Goal: Task Accomplishment & Management: Manage account settings

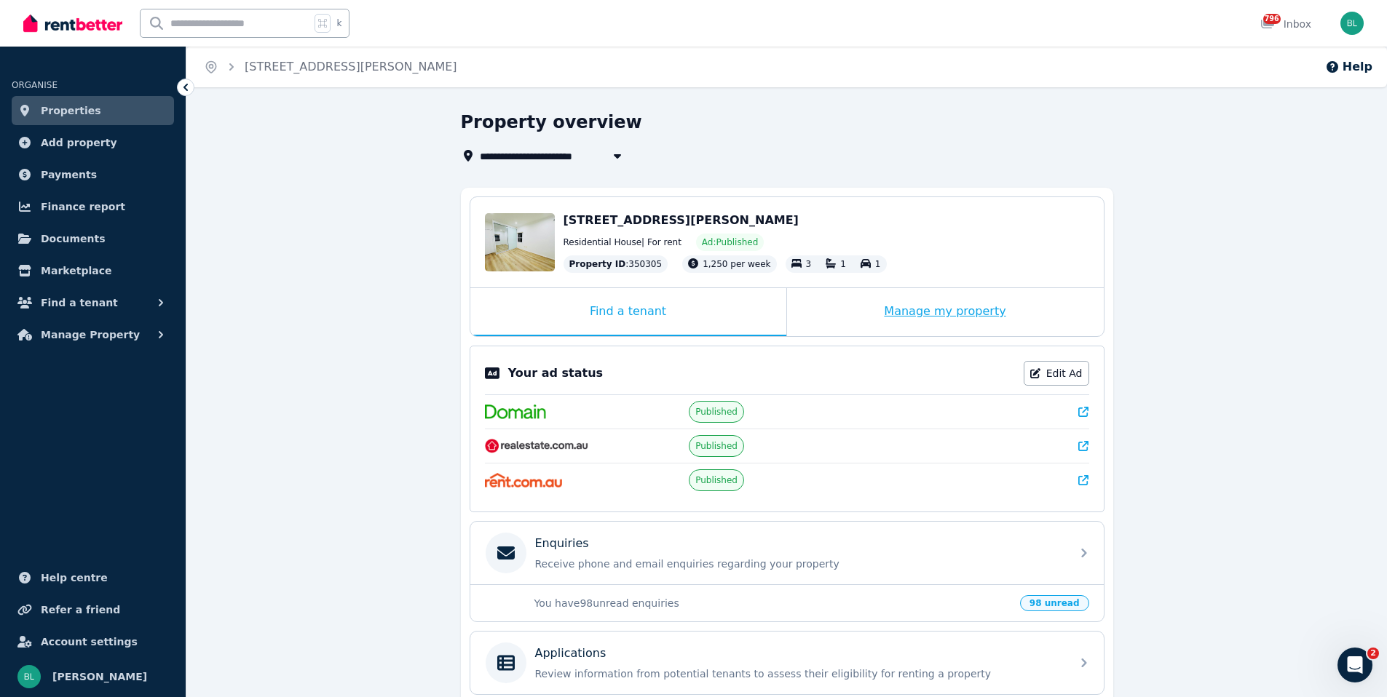
click at [949, 315] on div "Manage my property" at bounding box center [945, 312] width 317 height 48
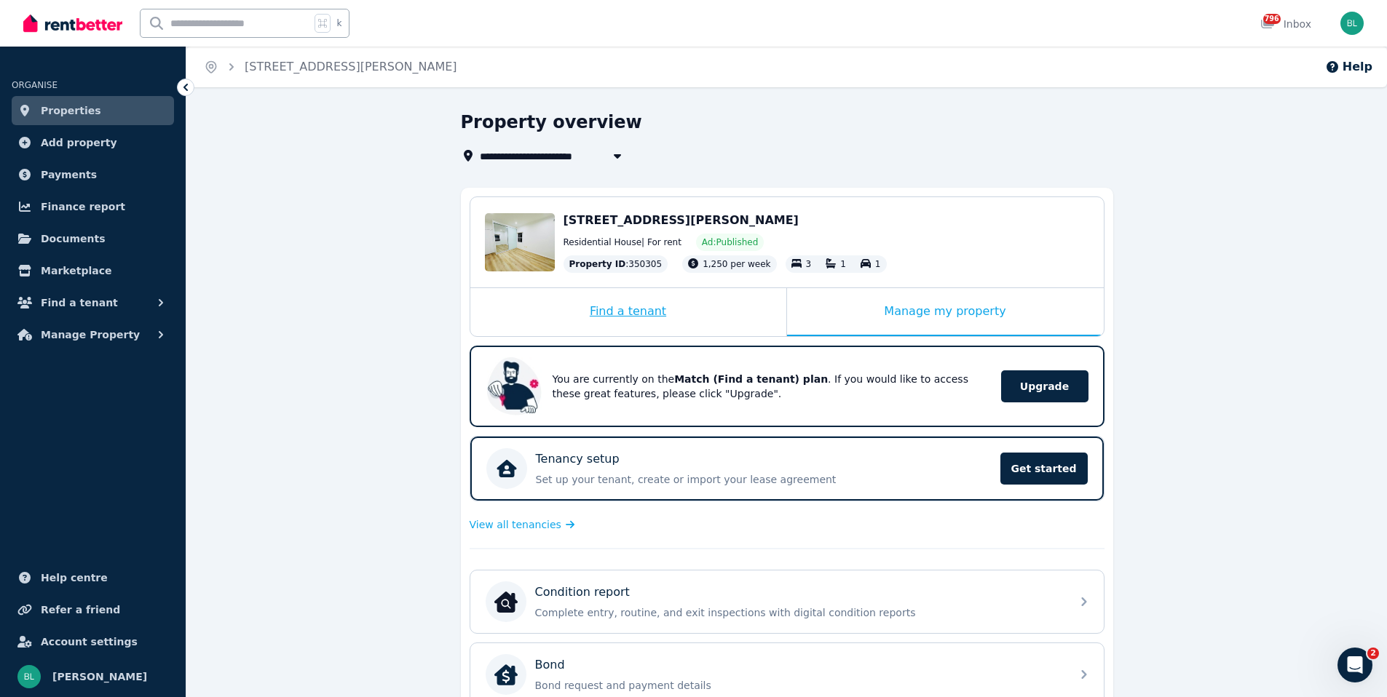
click at [713, 316] on div "Find a tenant" at bounding box center [628, 312] width 316 height 48
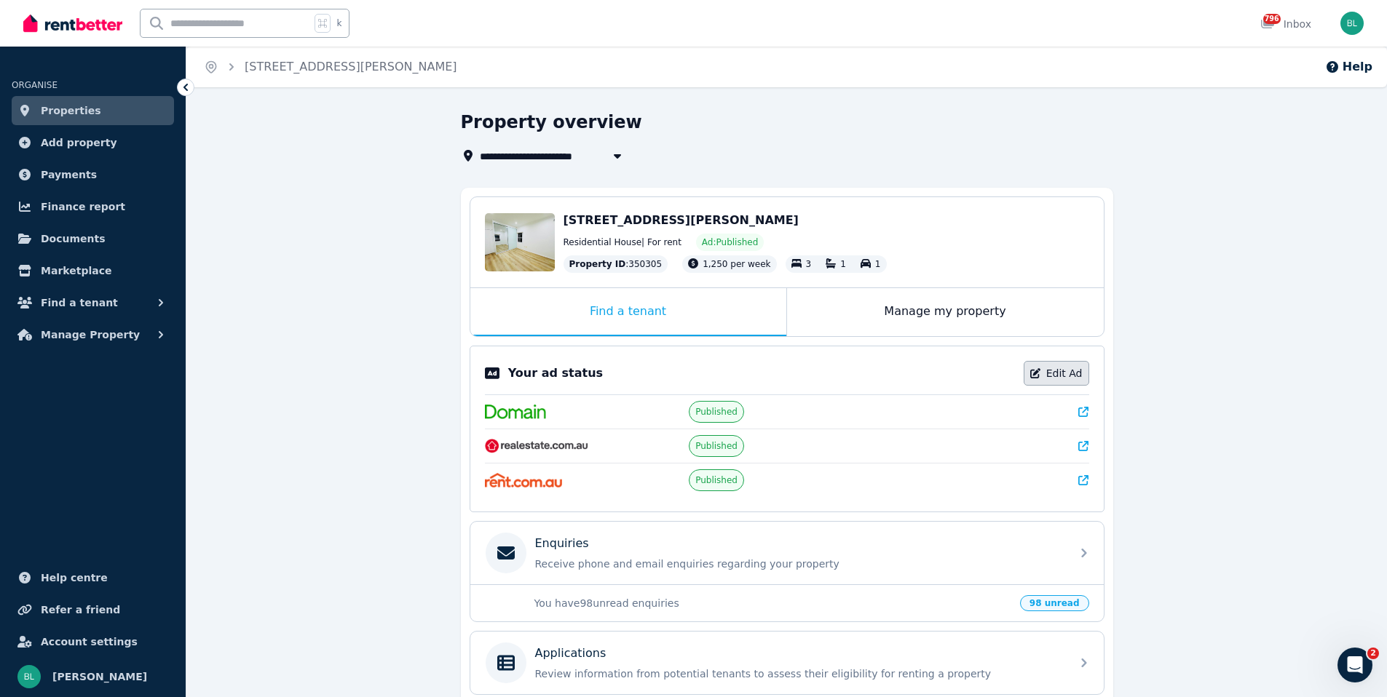
click at [1049, 376] on link "Edit Ad" at bounding box center [1057, 373] width 66 height 25
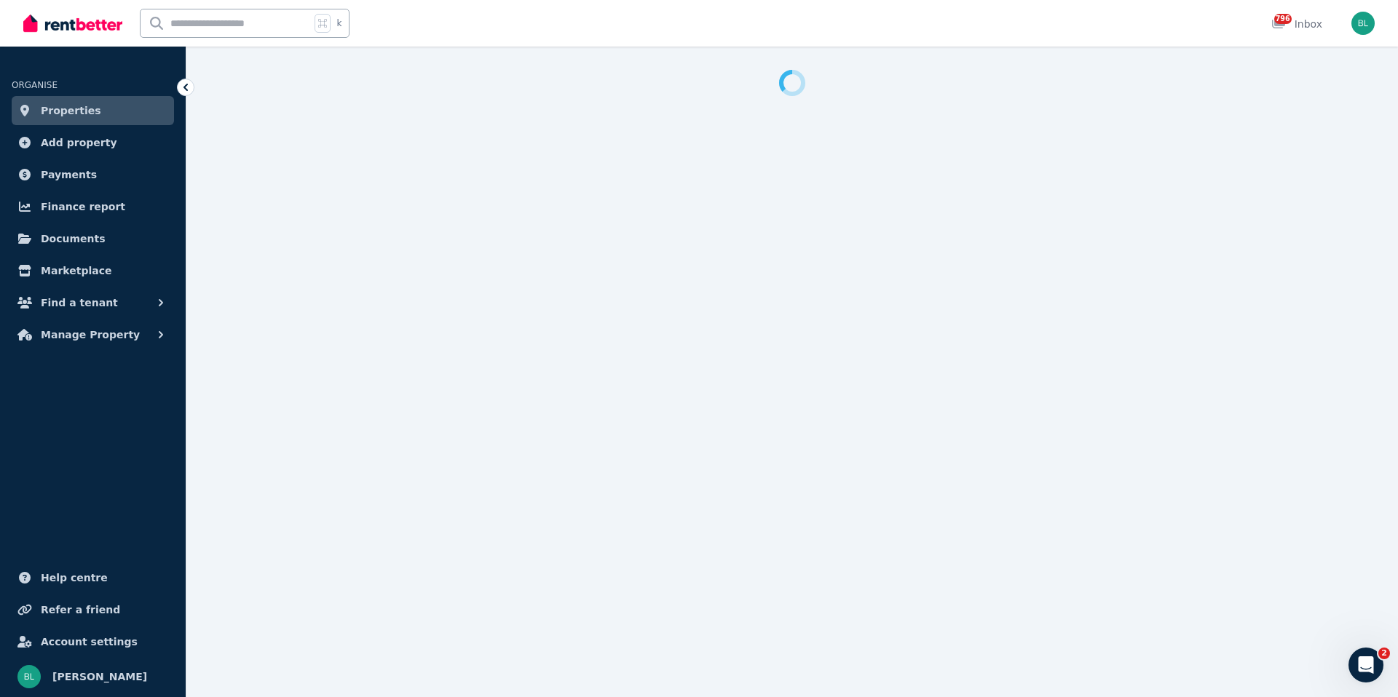
select select "**********"
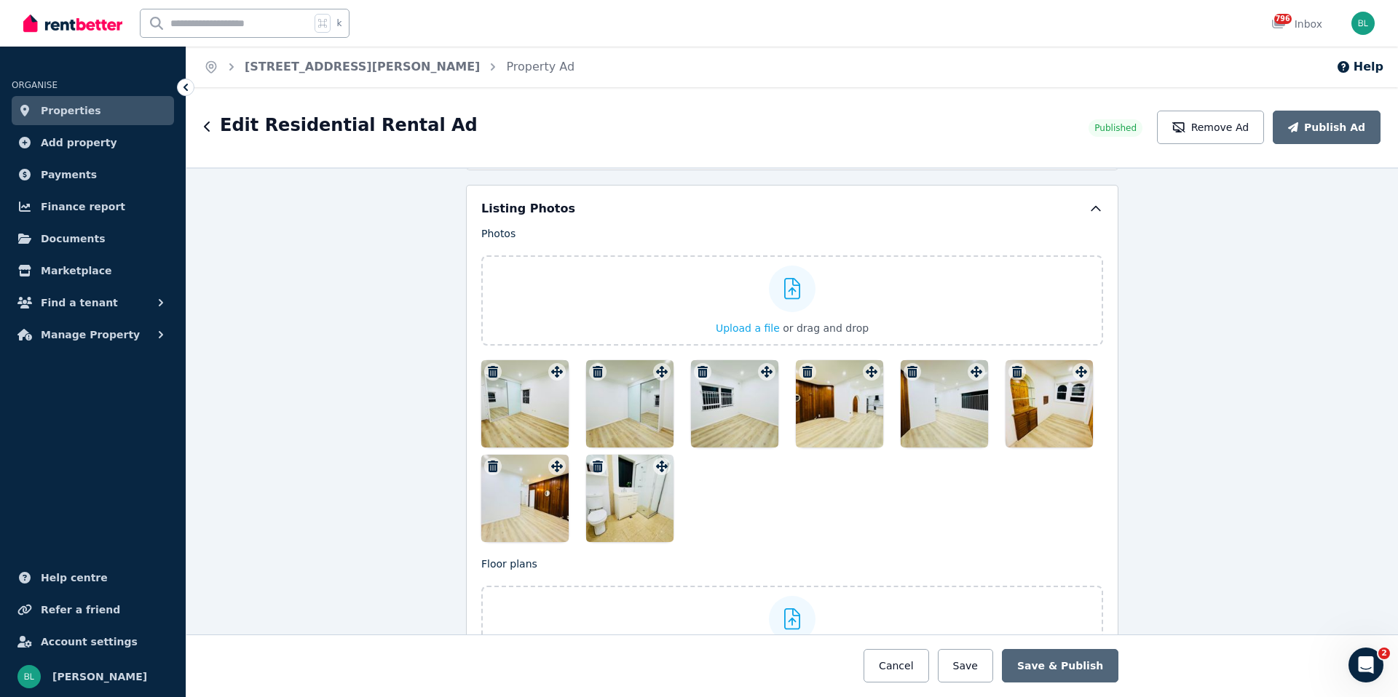
scroll to position [1698, 0]
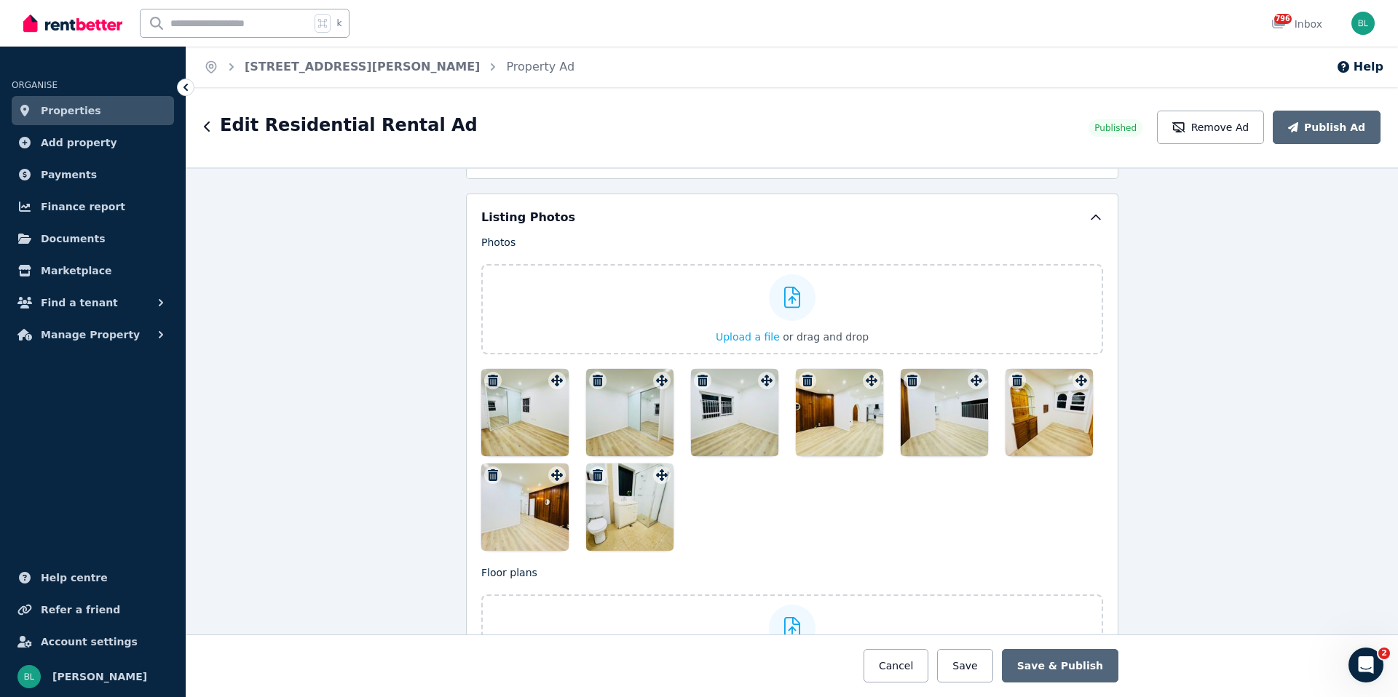
click at [488, 381] on icon "button" at bounding box center [493, 381] width 10 height 12
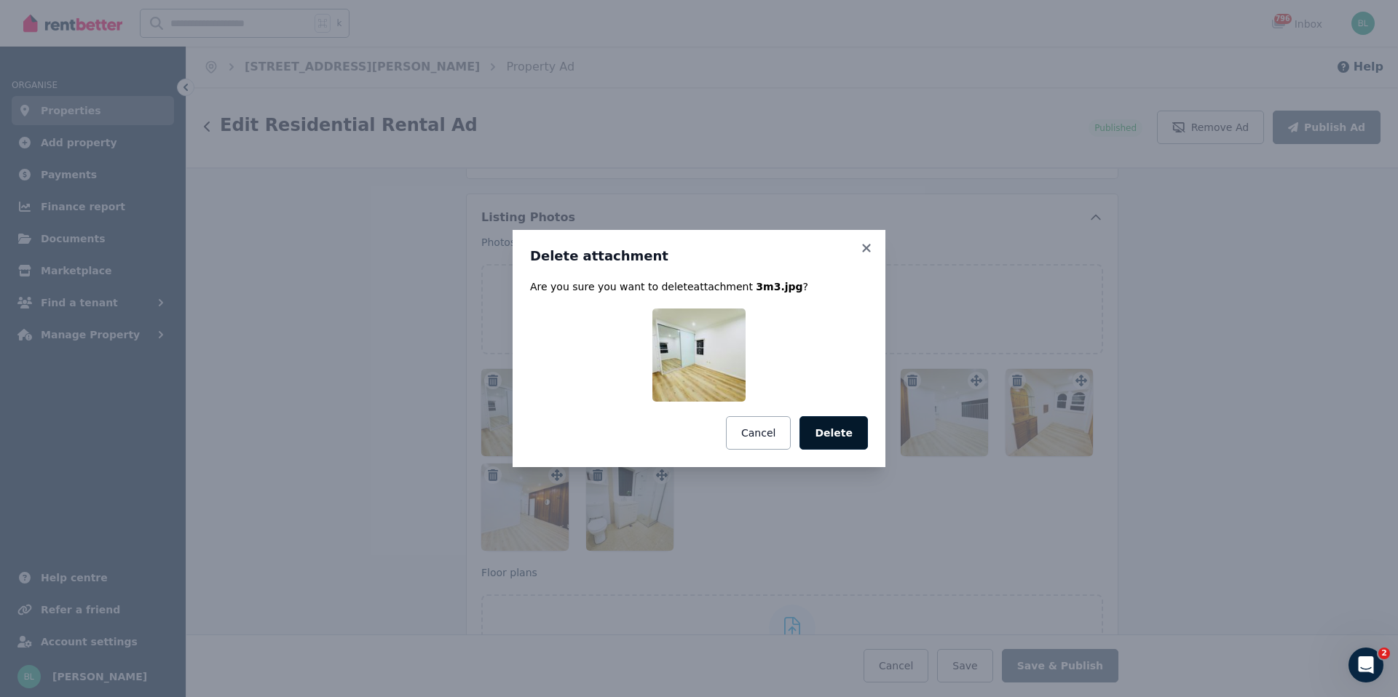
click at [818, 427] on button "Delete" at bounding box center [833, 432] width 68 height 33
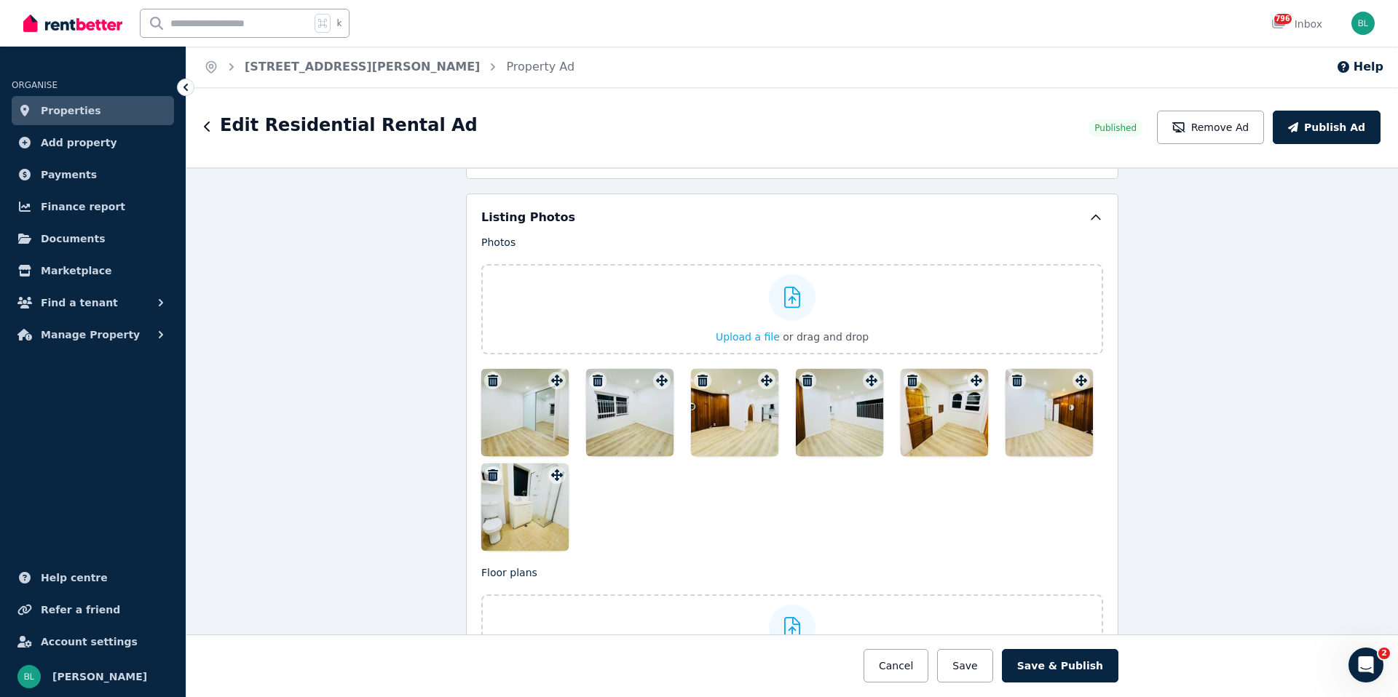
click at [490, 382] on icon "button" at bounding box center [493, 381] width 10 height 12
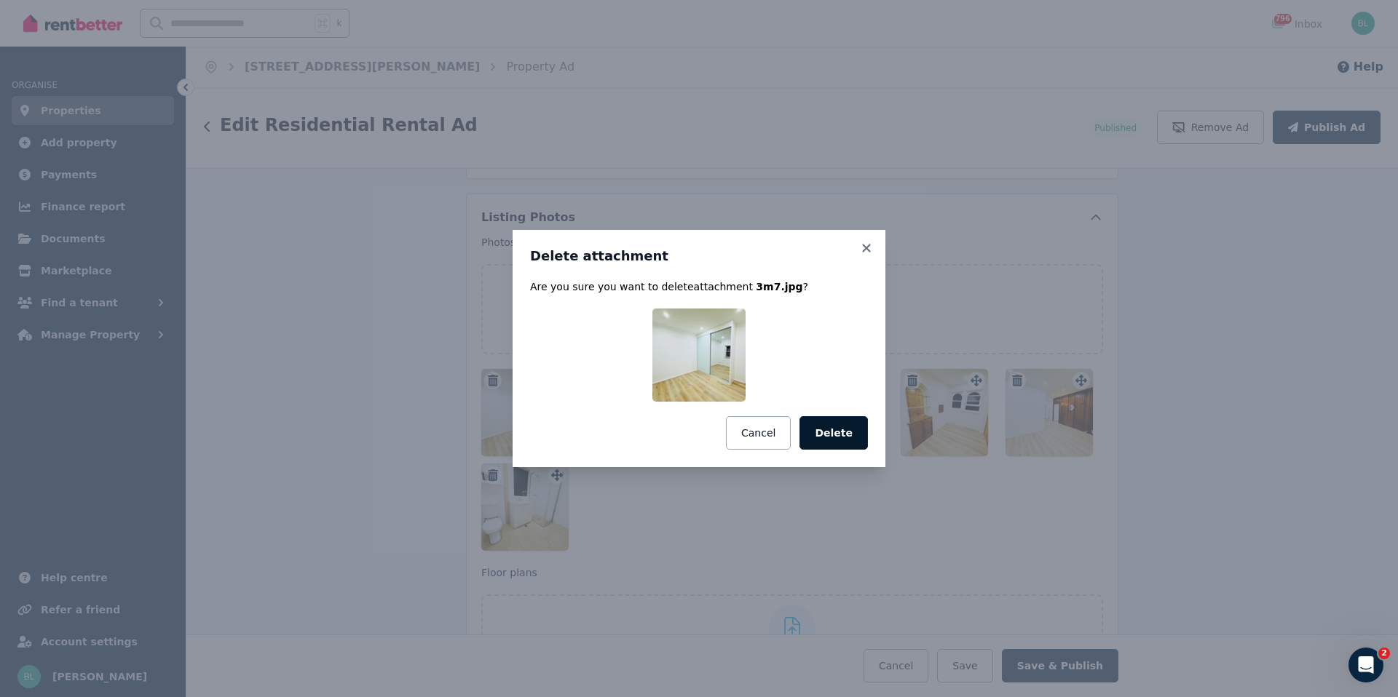
click at [815, 432] on button "Delete" at bounding box center [833, 432] width 68 height 33
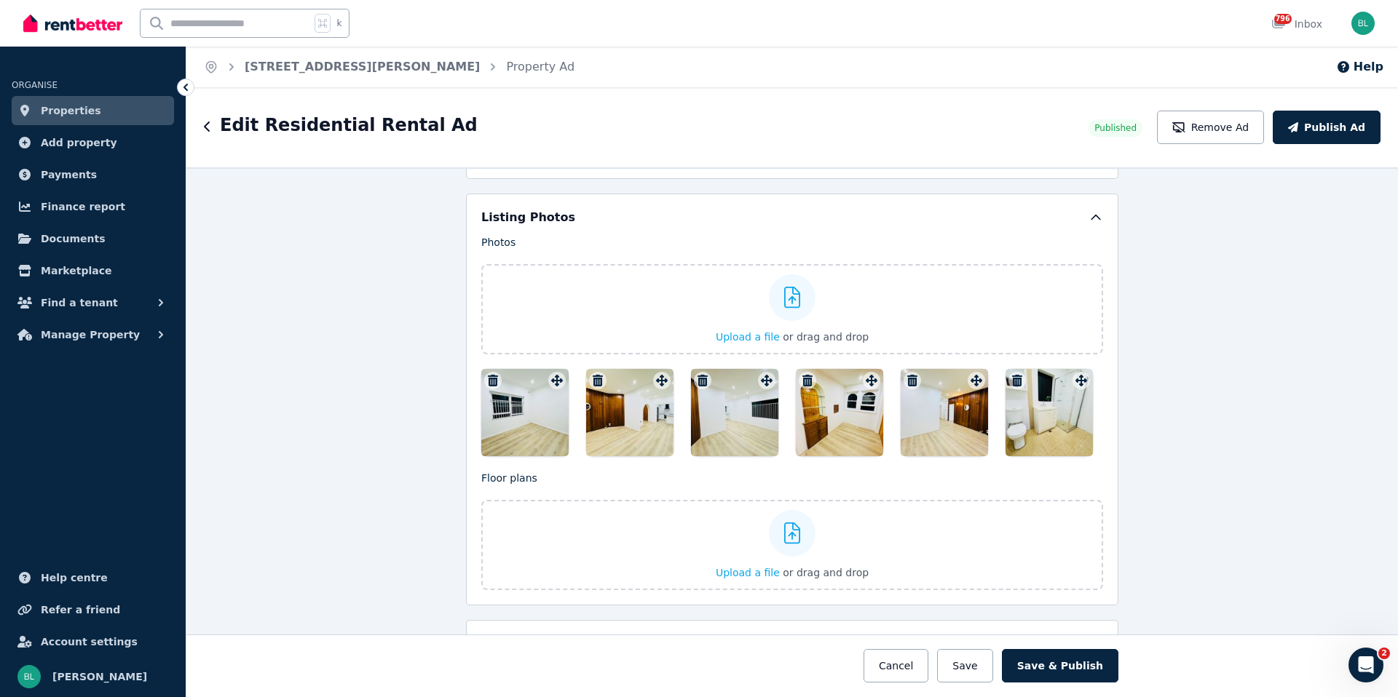
click at [486, 383] on icon "button" at bounding box center [493, 381] width 15 height 12
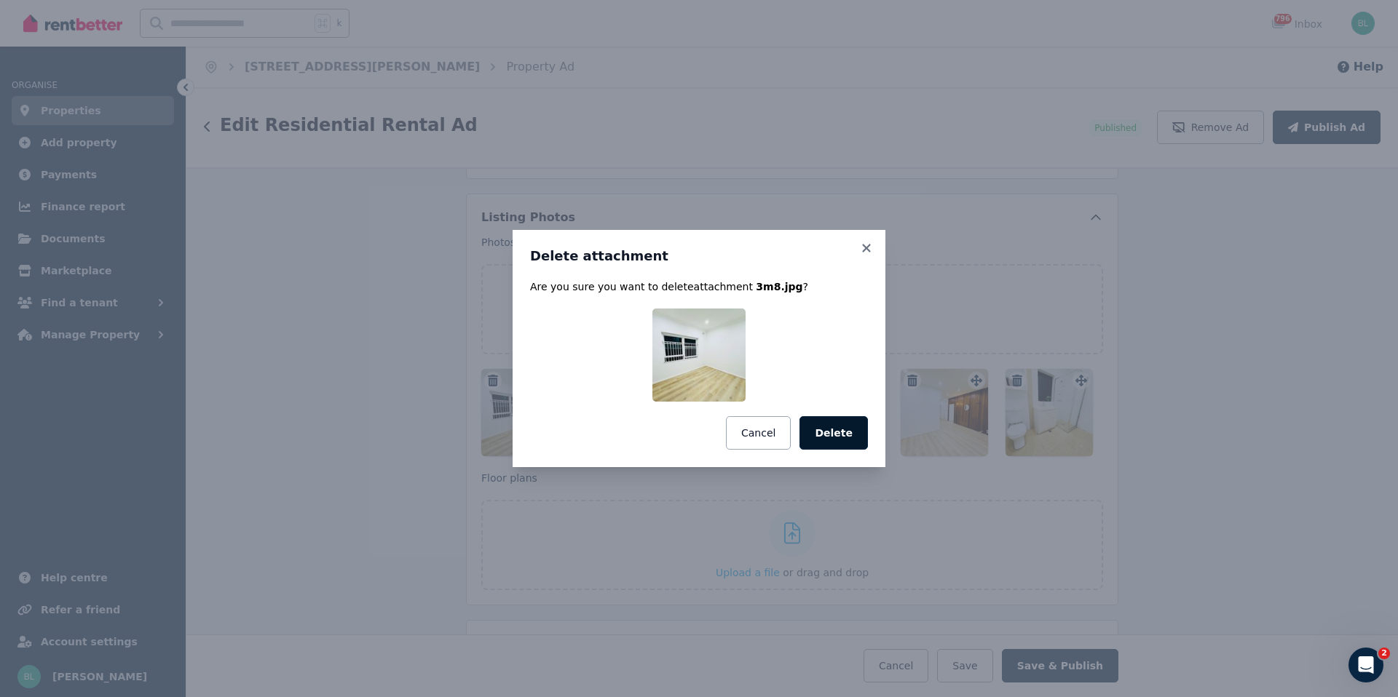
click at [824, 422] on button "Delete" at bounding box center [833, 432] width 68 height 33
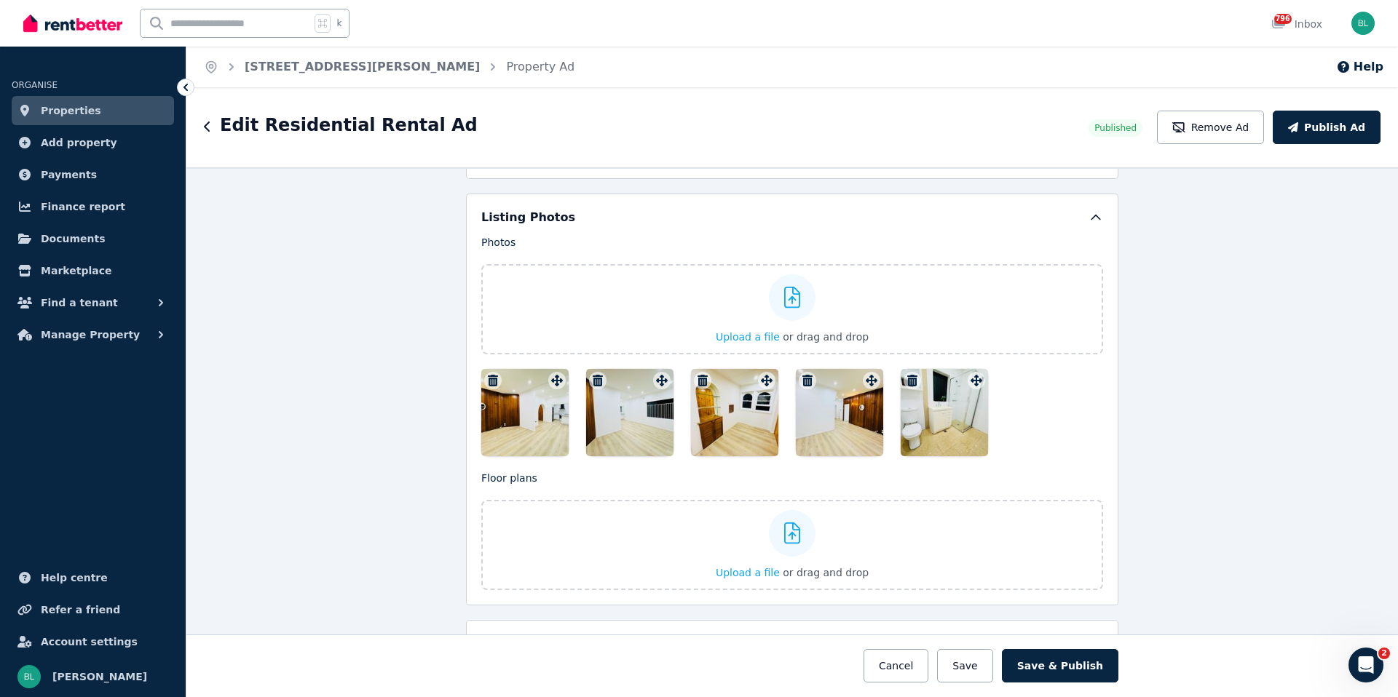
click at [491, 379] on icon "button" at bounding box center [493, 381] width 10 height 12
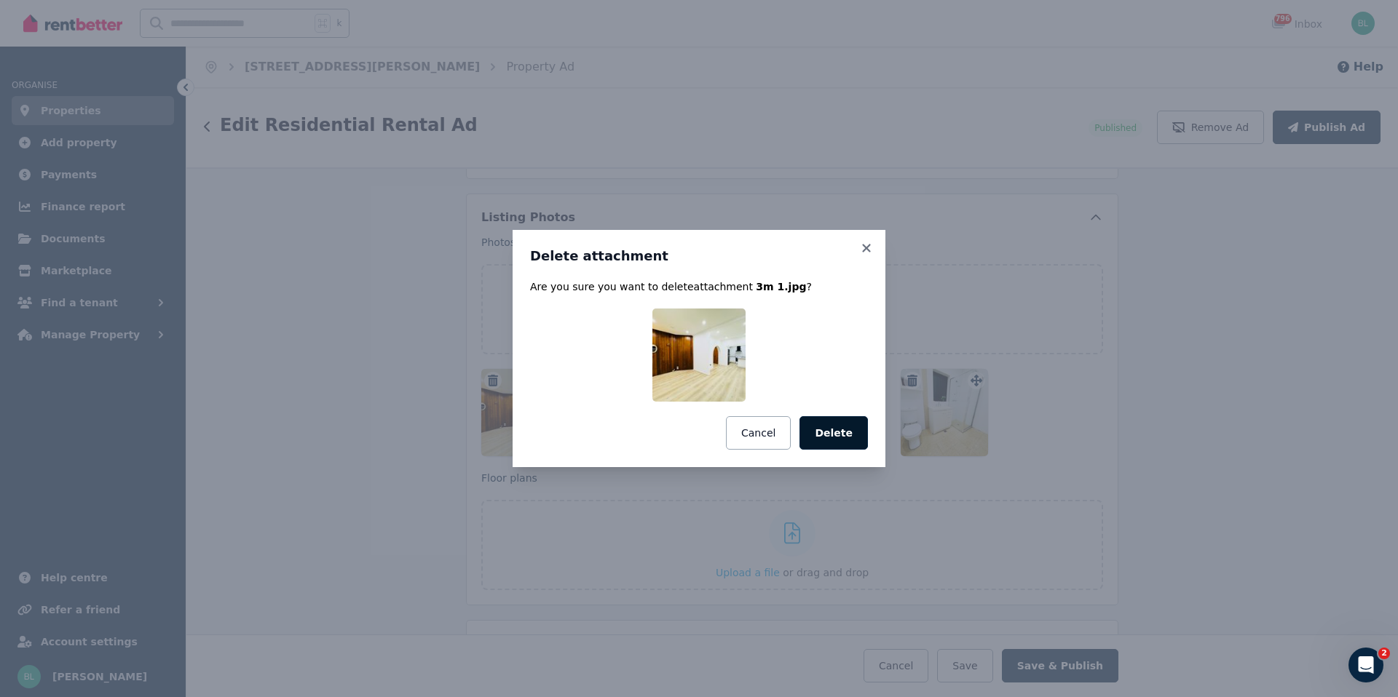
click at [842, 423] on button "Delete" at bounding box center [833, 432] width 68 height 33
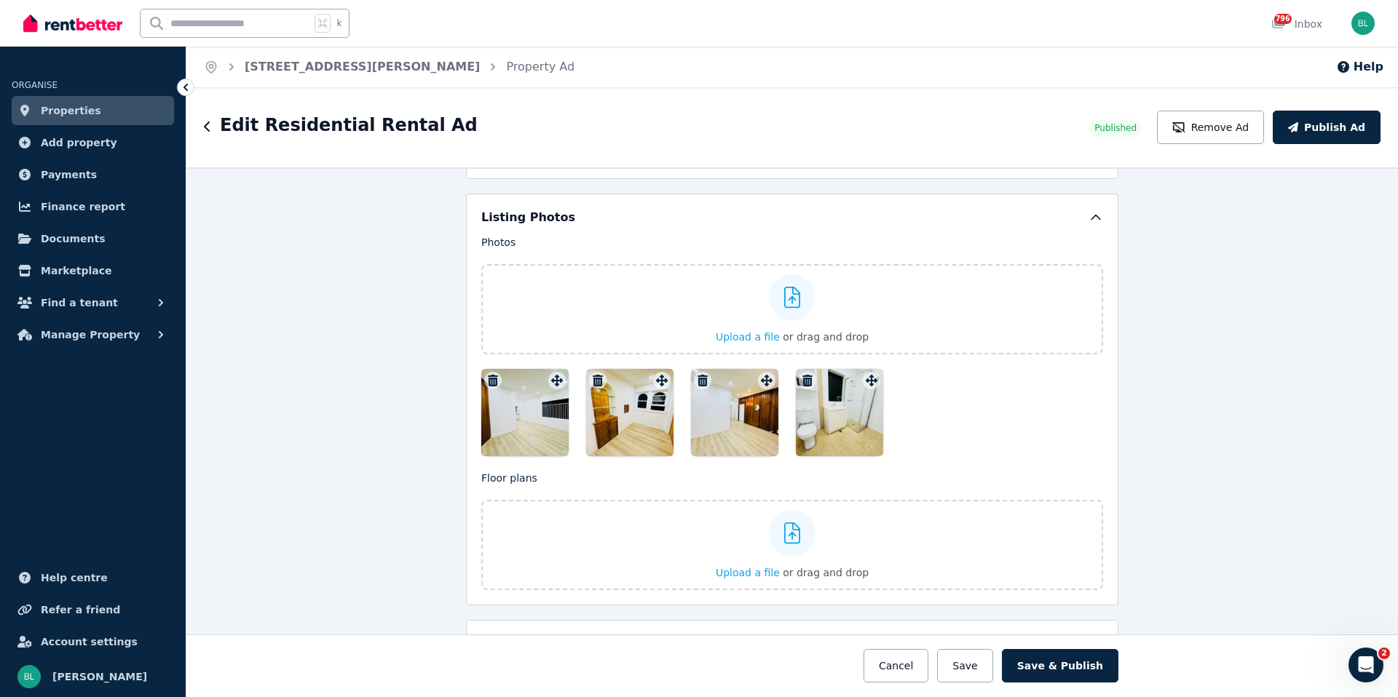
click at [492, 376] on icon "button" at bounding box center [493, 381] width 15 height 12
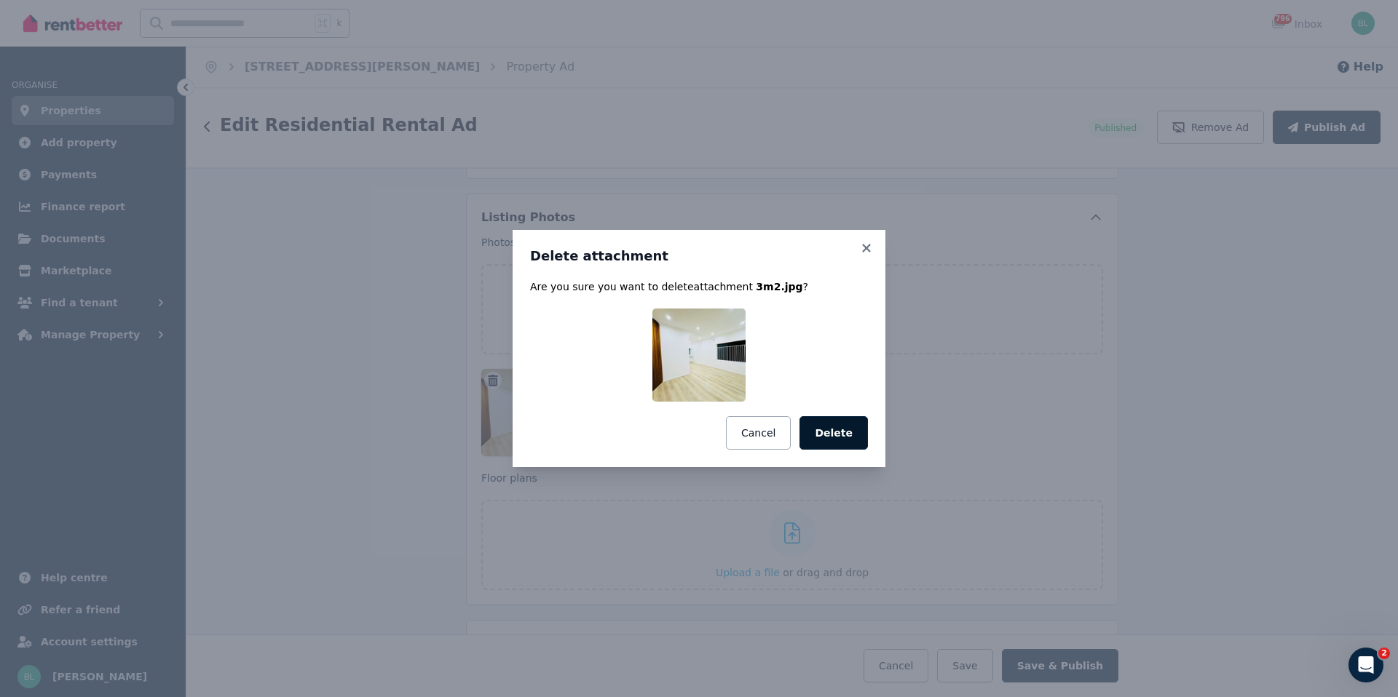
click at [809, 422] on button "Delete" at bounding box center [833, 432] width 68 height 33
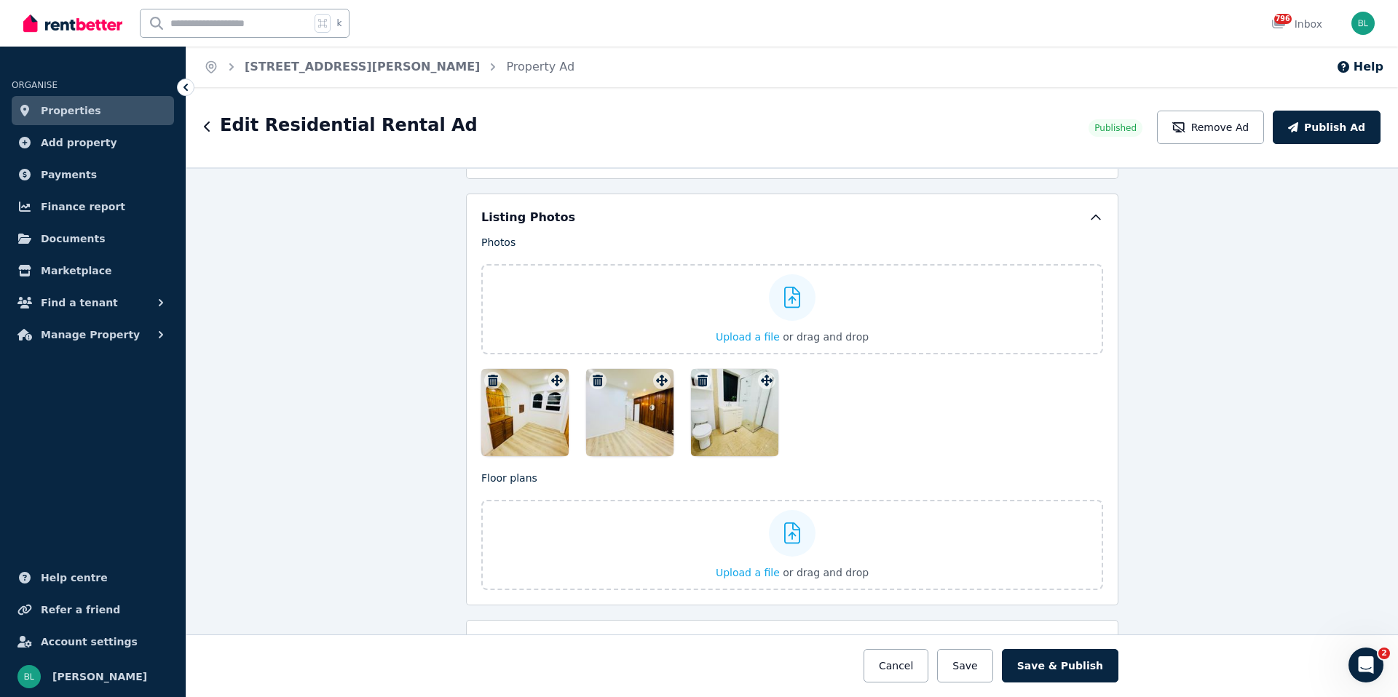
click at [489, 377] on icon "button" at bounding box center [493, 381] width 15 height 12
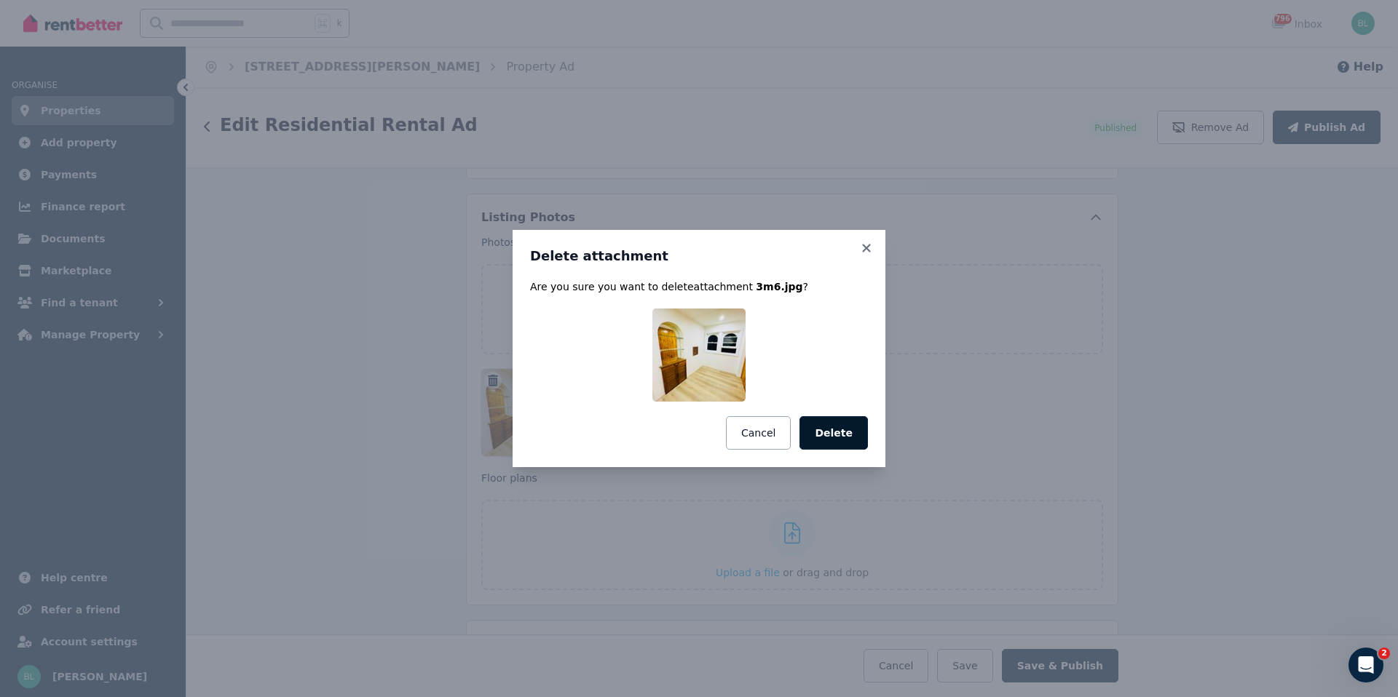
click at [839, 440] on button "Delete" at bounding box center [833, 432] width 68 height 33
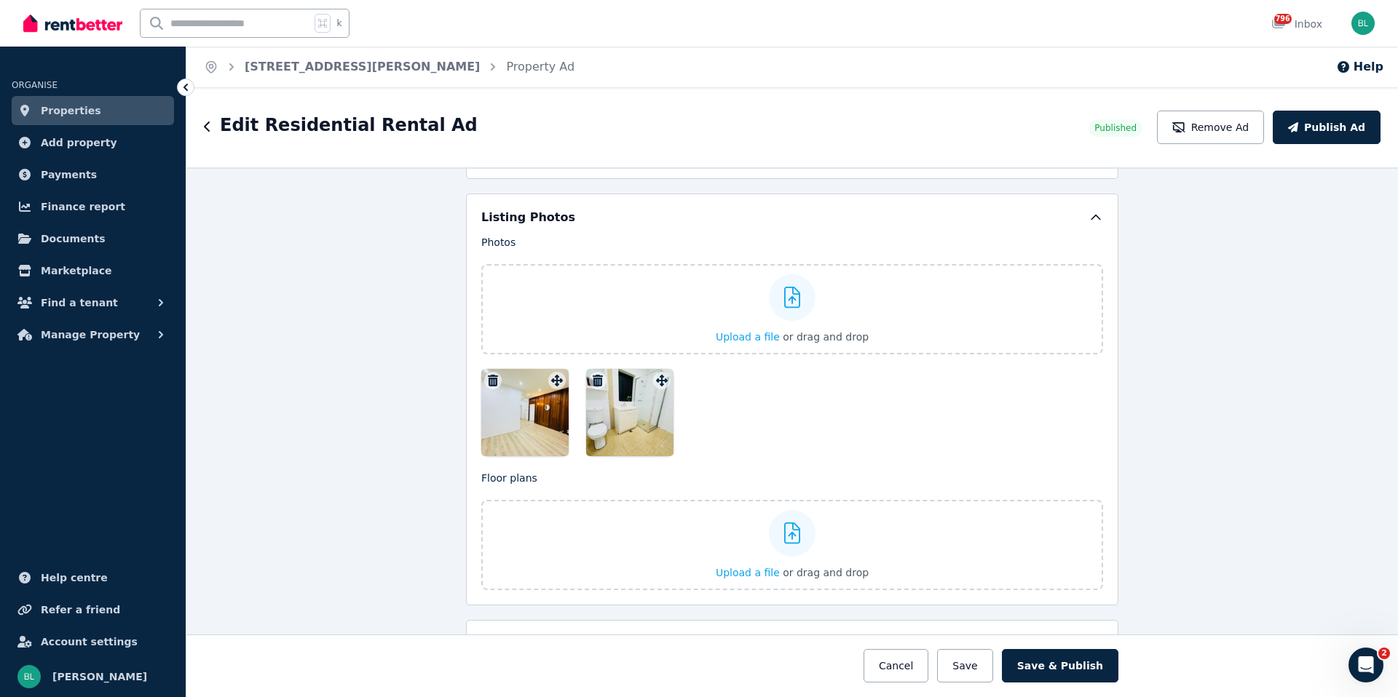
click at [491, 383] on icon "button" at bounding box center [493, 381] width 10 height 12
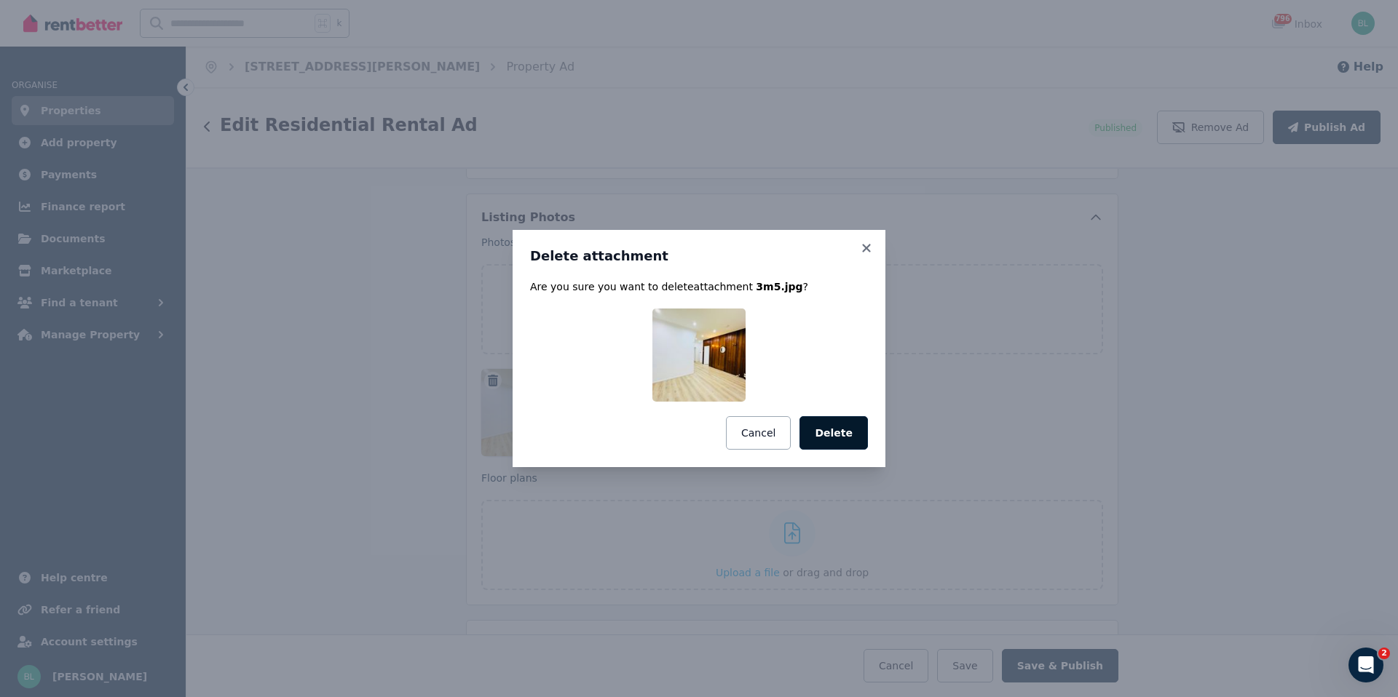
click at [823, 427] on button "Delete" at bounding box center [833, 432] width 68 height 33
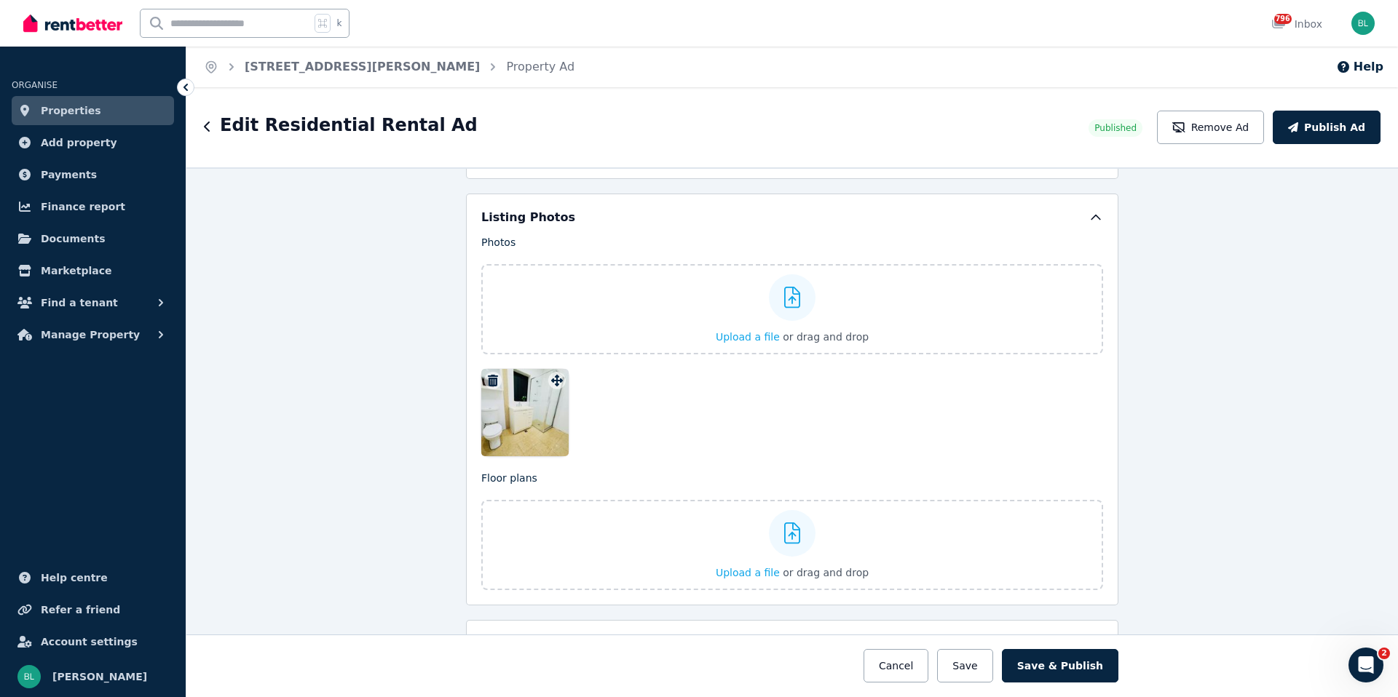
click at [488, 378] on icon "button" at bounding box center [493, 381] width 10 height 12
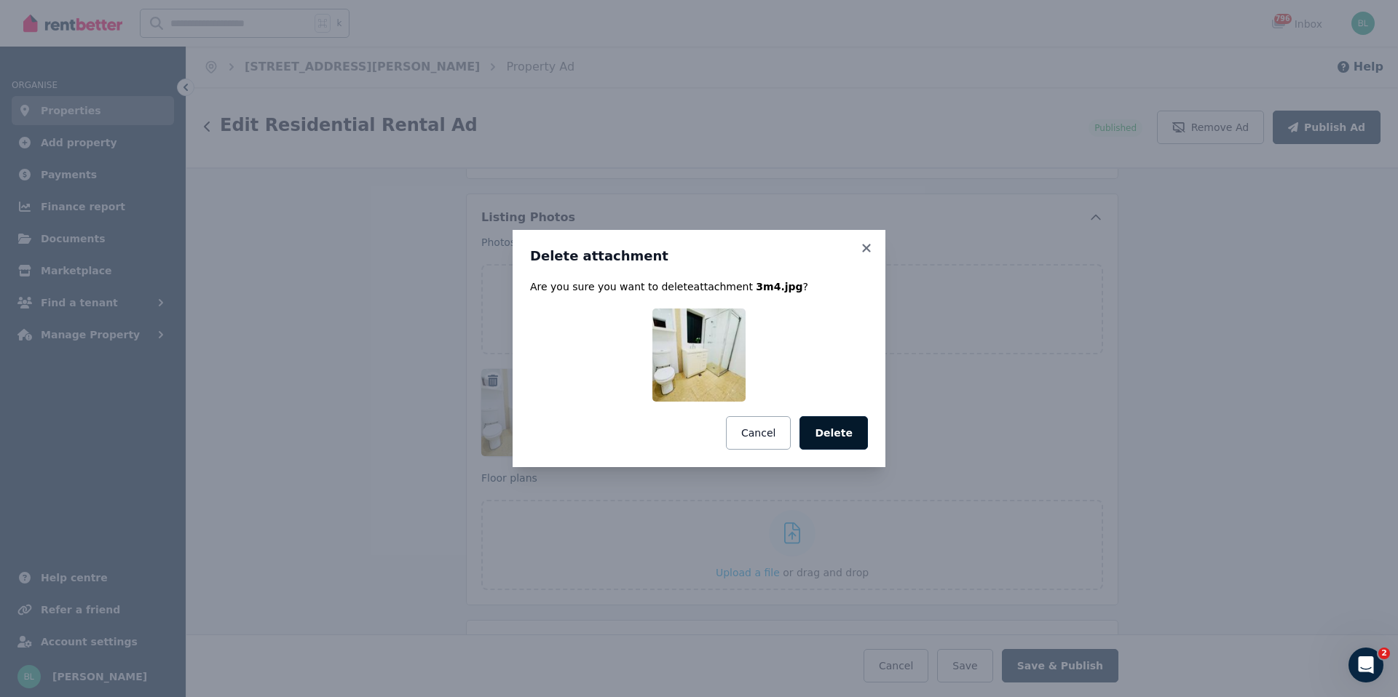
click at [842, 430] on button "Delete" at bounding box center [833, 432] width 68 height 33
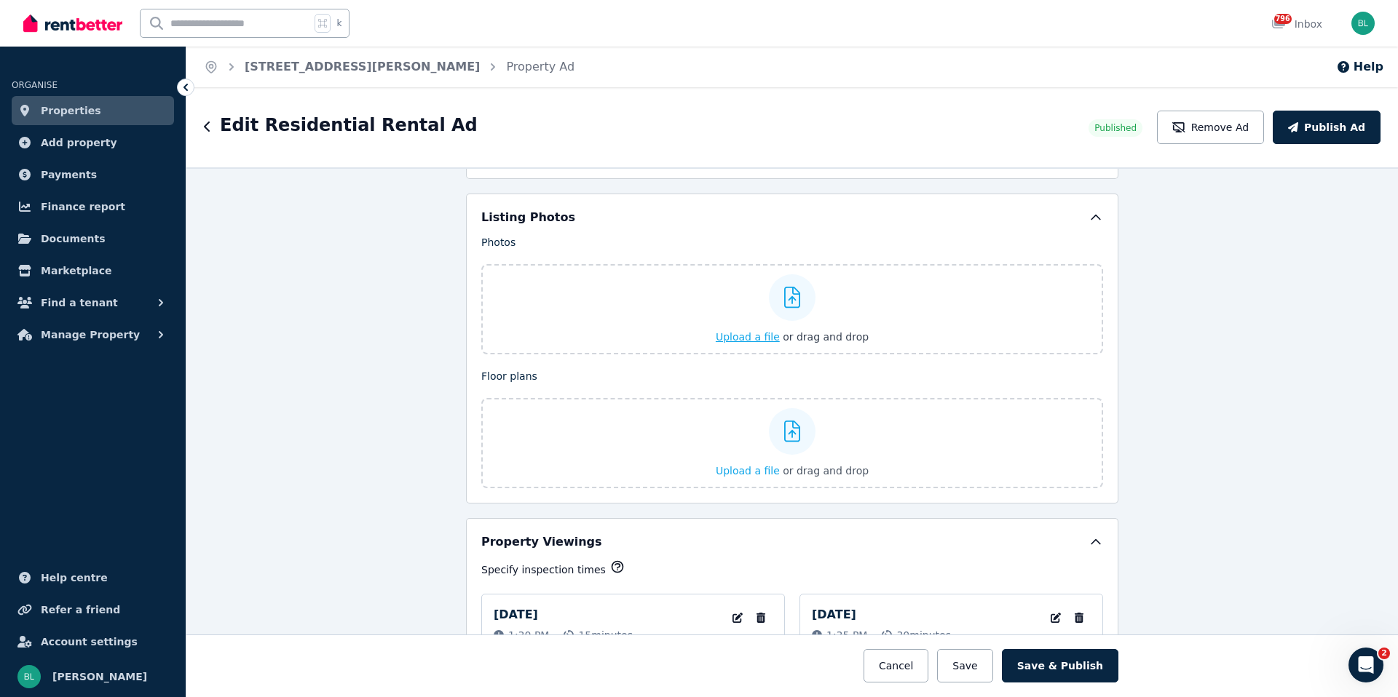
click at [798, 304] on div at bounding box center [792, 297] width 47 height 47
click at [0, 0] on input "Upload a file or drag and drop" at bounding box center [0, 0] width 0 height 0
click at [766, 336] on span "Upload a file" at bounding box center [748, 337] width 64 height 12
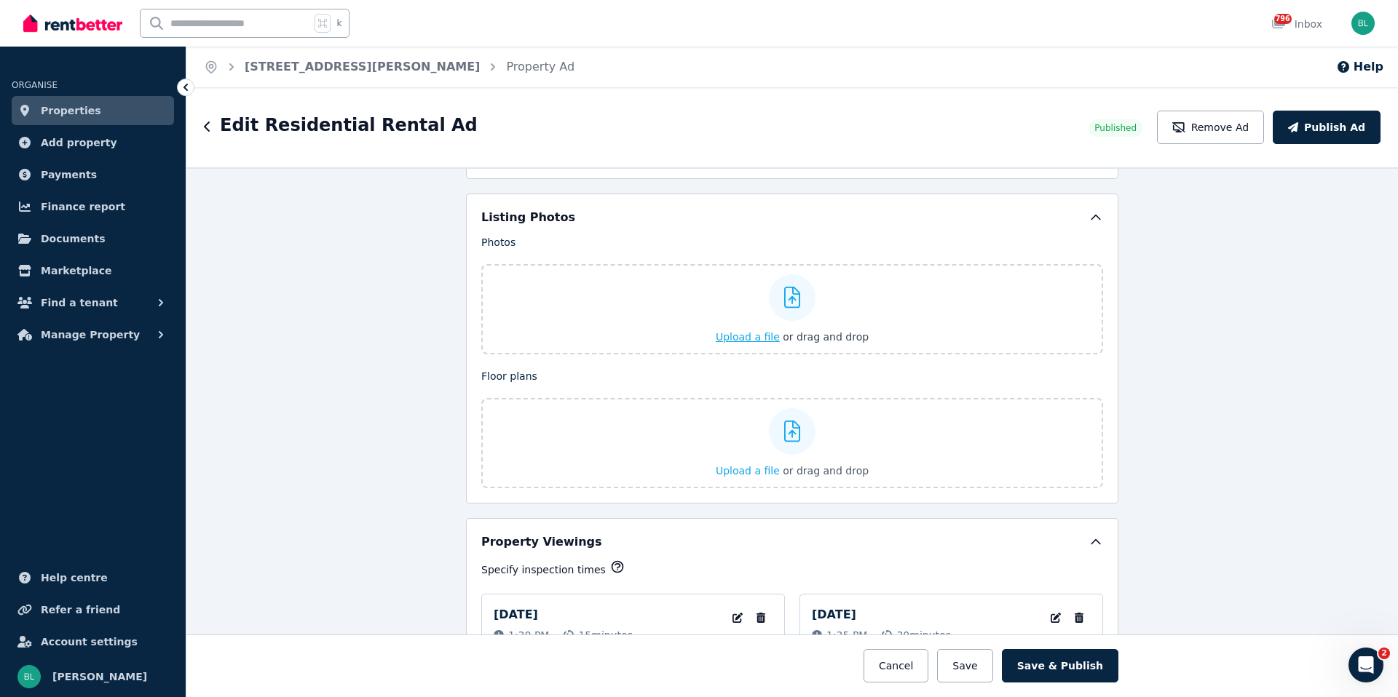
click at [766, 336] on span "Upload a file" at bounding box center [748, 337] width 64 height 12
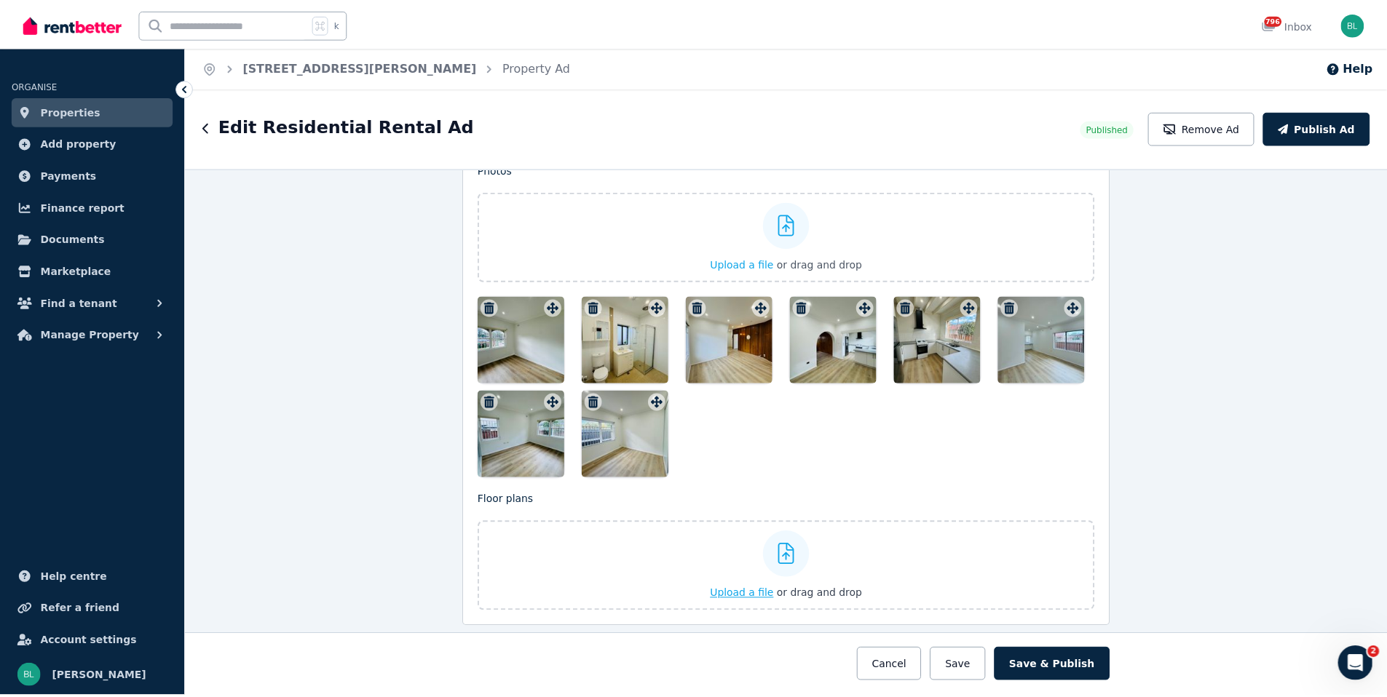
scroll to position [1735, 0]
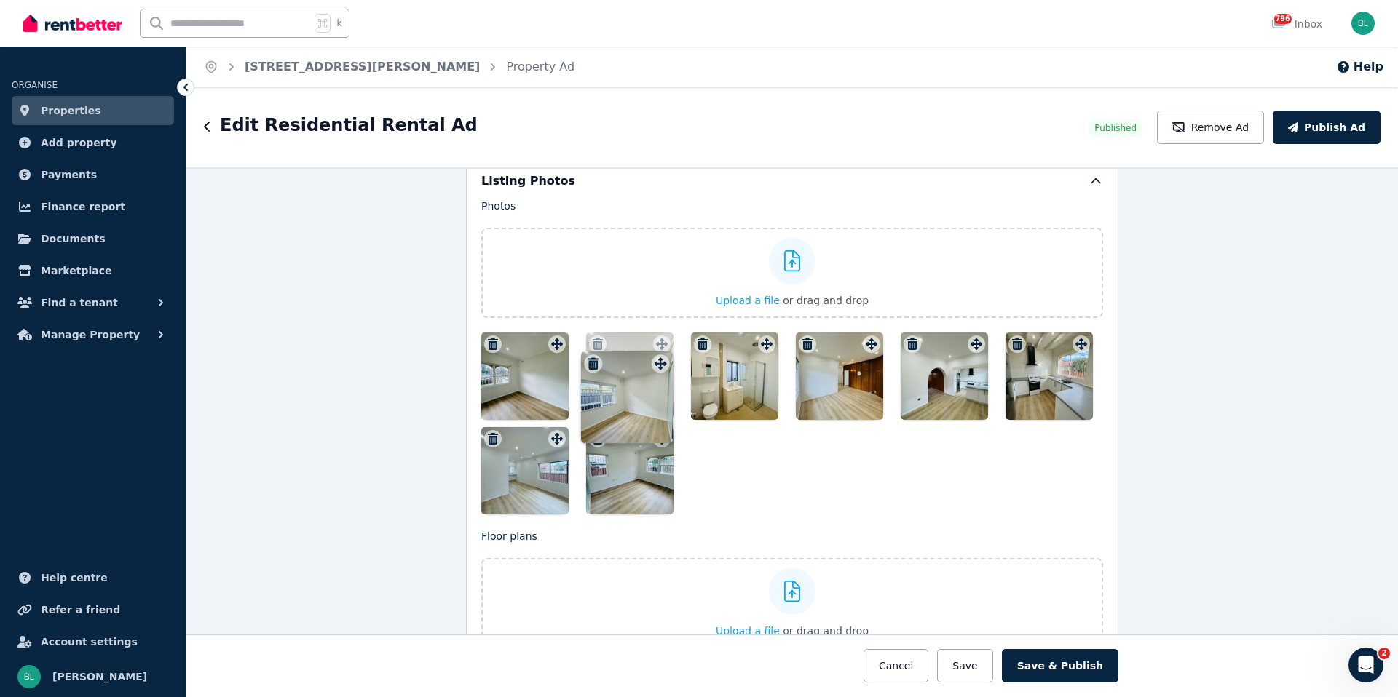
drag, startPoint x: 654, startPoint y: 441, endPoint x: 657, endPoint y: 353, distance: 88.1
click at [657, 353] on div "Photos Upload a file or drag and drop Uploaded " 3Murray 8.jpg " Uploaded " 3Mu…" at bounding box center [792, 357] width 622 height 316
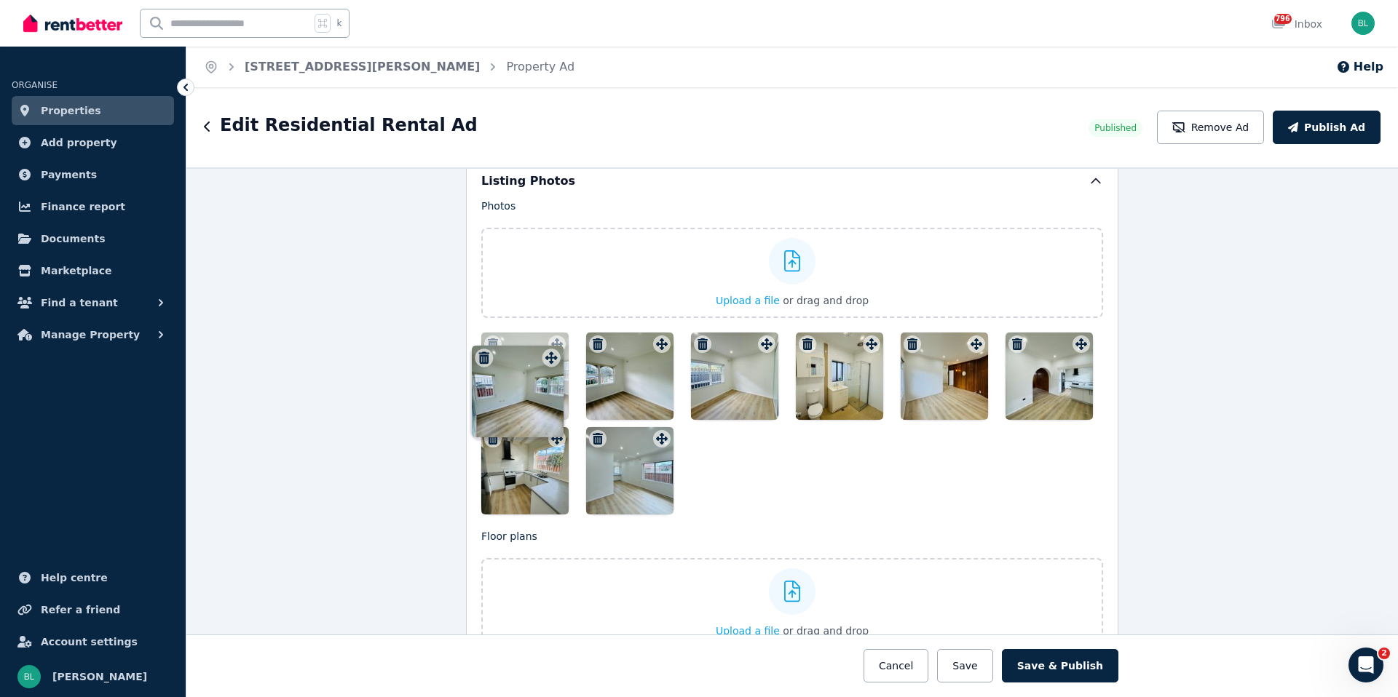
drag, startPoint x: 659, startPoint y: 440, endPoint x: 552, endPoint y: 344, distance: 143.3
click at [552, 344] on div "Photos Upload a file or drag and drop Uploaded " 3Murray 8.jpg " Uploaded " 3Mu…" at bounding box center [792, 357] width 622 height 316
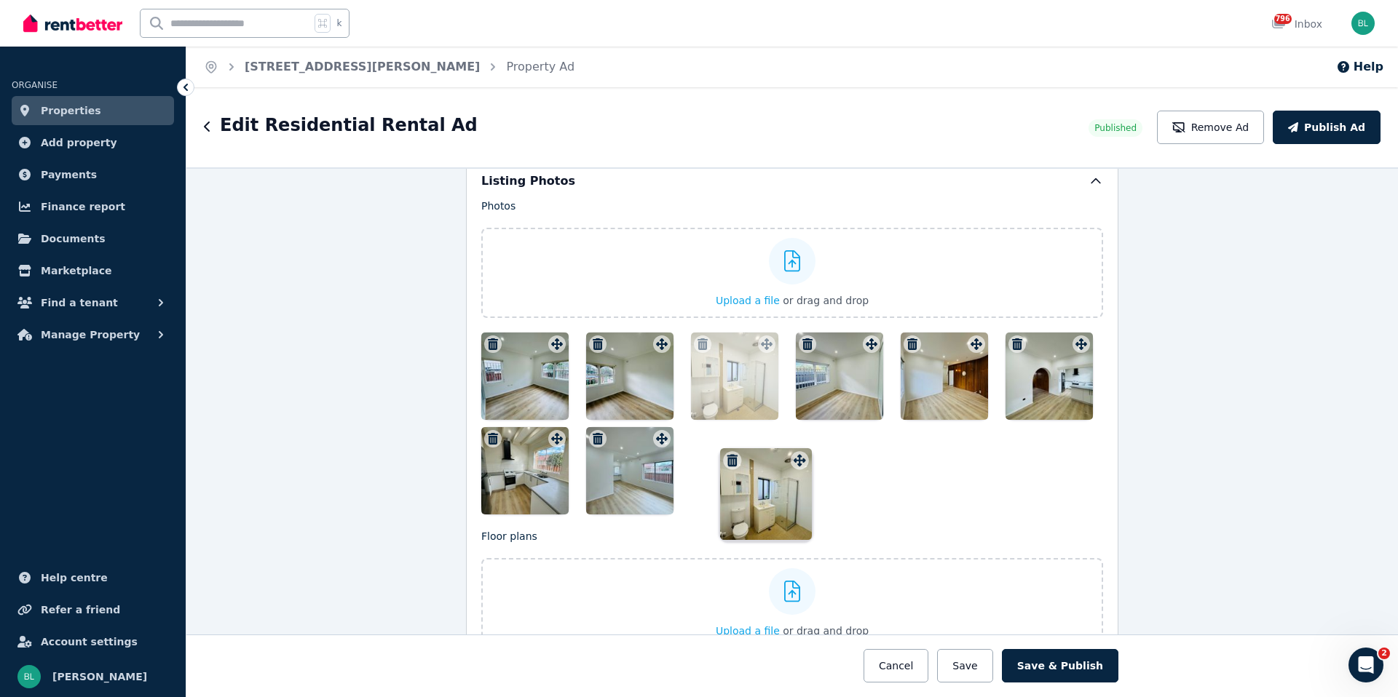
drag, startPoint x: 871, startPoint y: 344, endPoint x: 803, endPoint y: 447, distance: 124.0
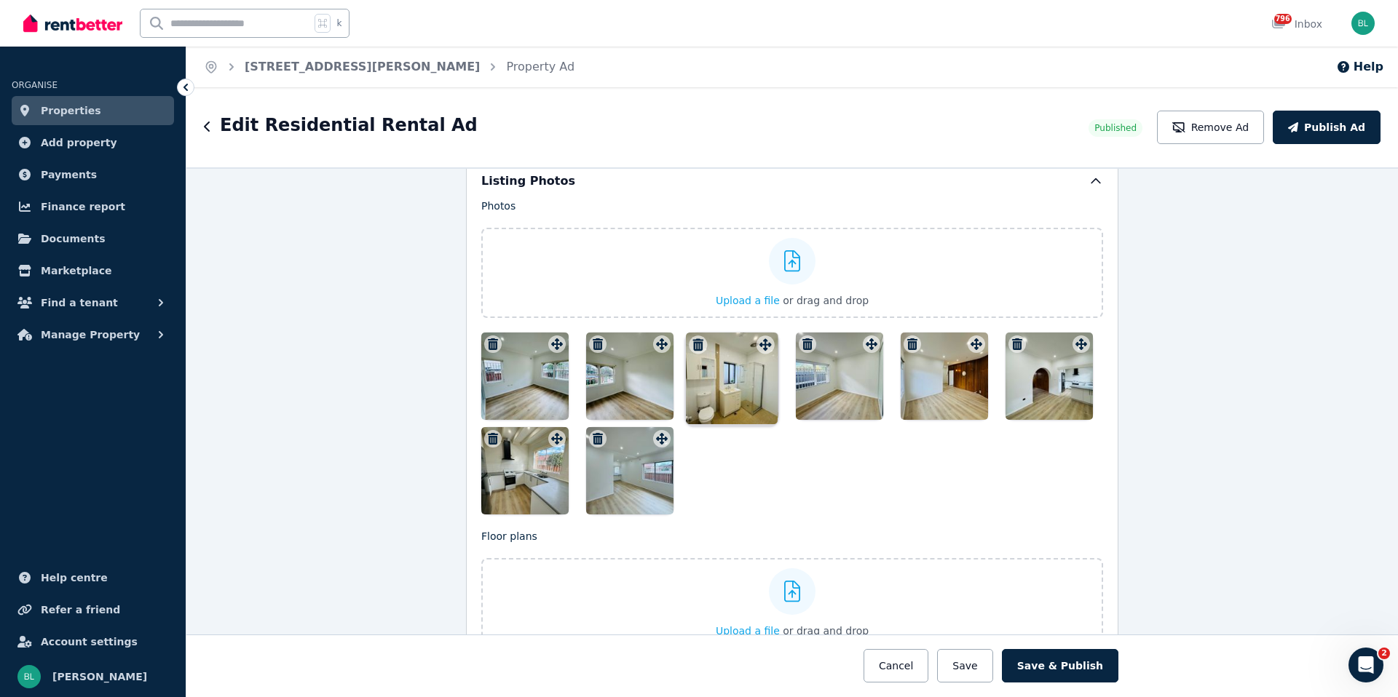
click at [803, 447] on div at bounding box center [792, 424] width 622 height 182
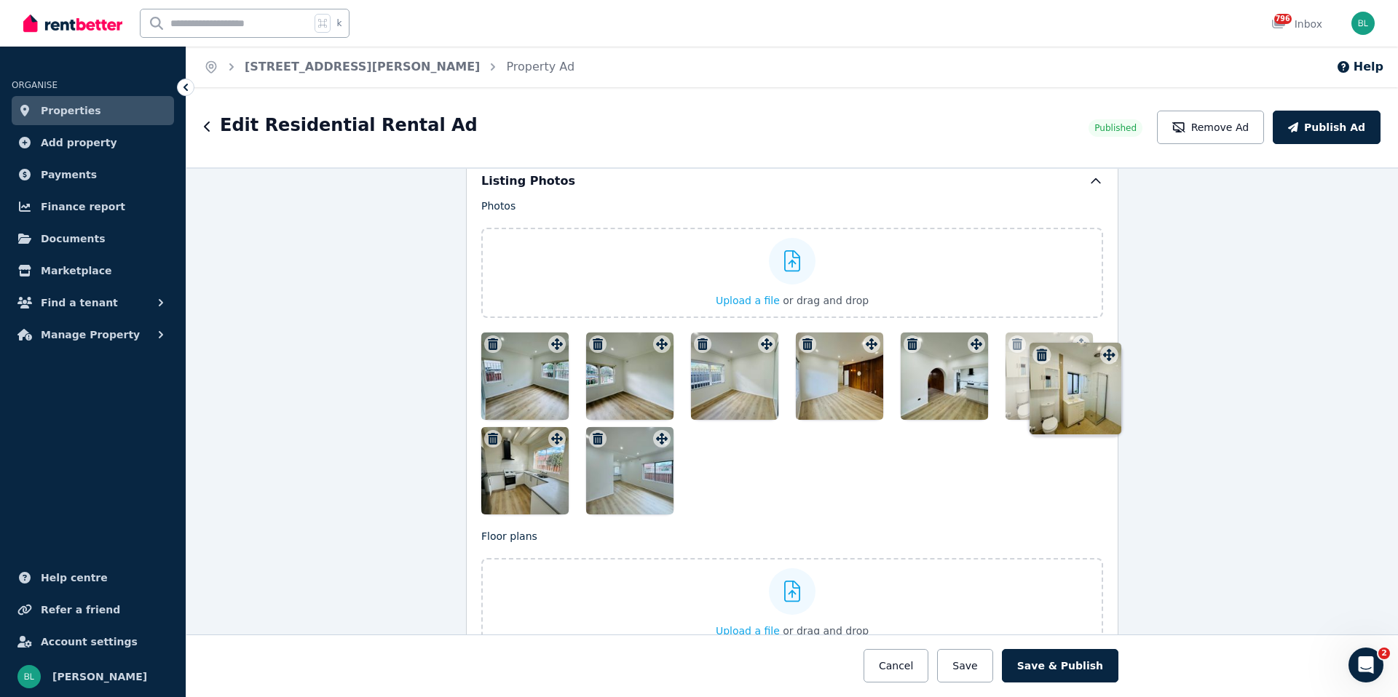
drag, startPoint x: 764, startPoint y: 342, endPoint x: 1110, endPoint y: 340, distance: 345.8
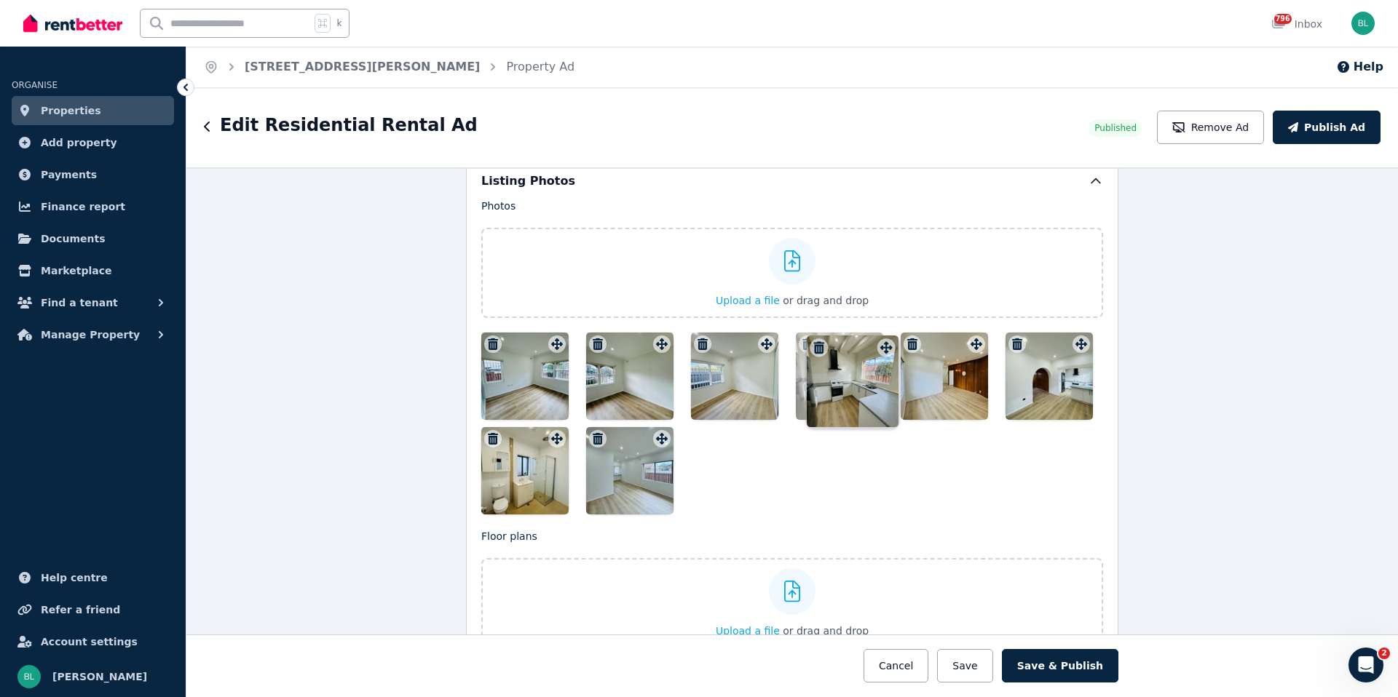
drag, startPoint x: 556, startPoint y: 439, endPoint x: 889, endPoint y: 335, distance: 348.6
click at [889, 335] on div "Photos Upload a file or drag and drop Uploaded " 3Murray 8.jpg " Uploaded " 3Mu…" at bounding box center [792, 357] width 622 height 316
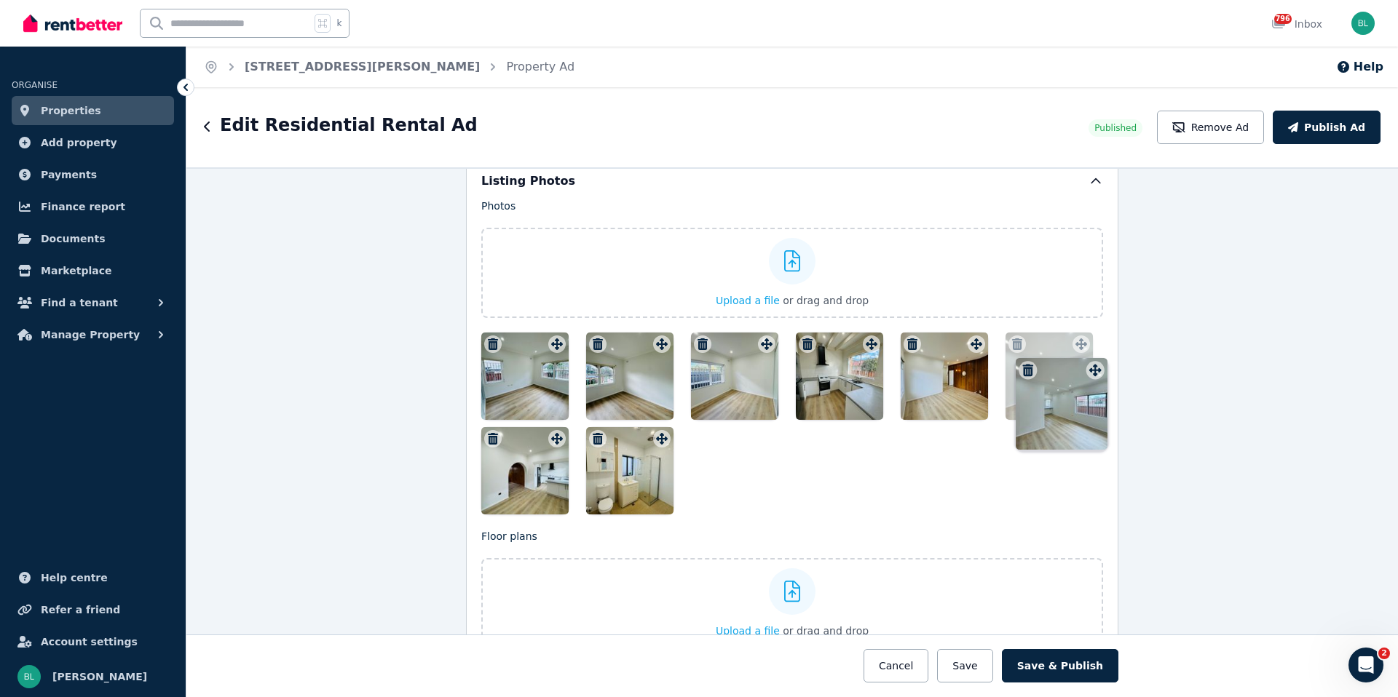
drag, startPoint x: 655, startPoint y: 440, endPoint x: 1092, endPoint y: 359, distance: 444.3
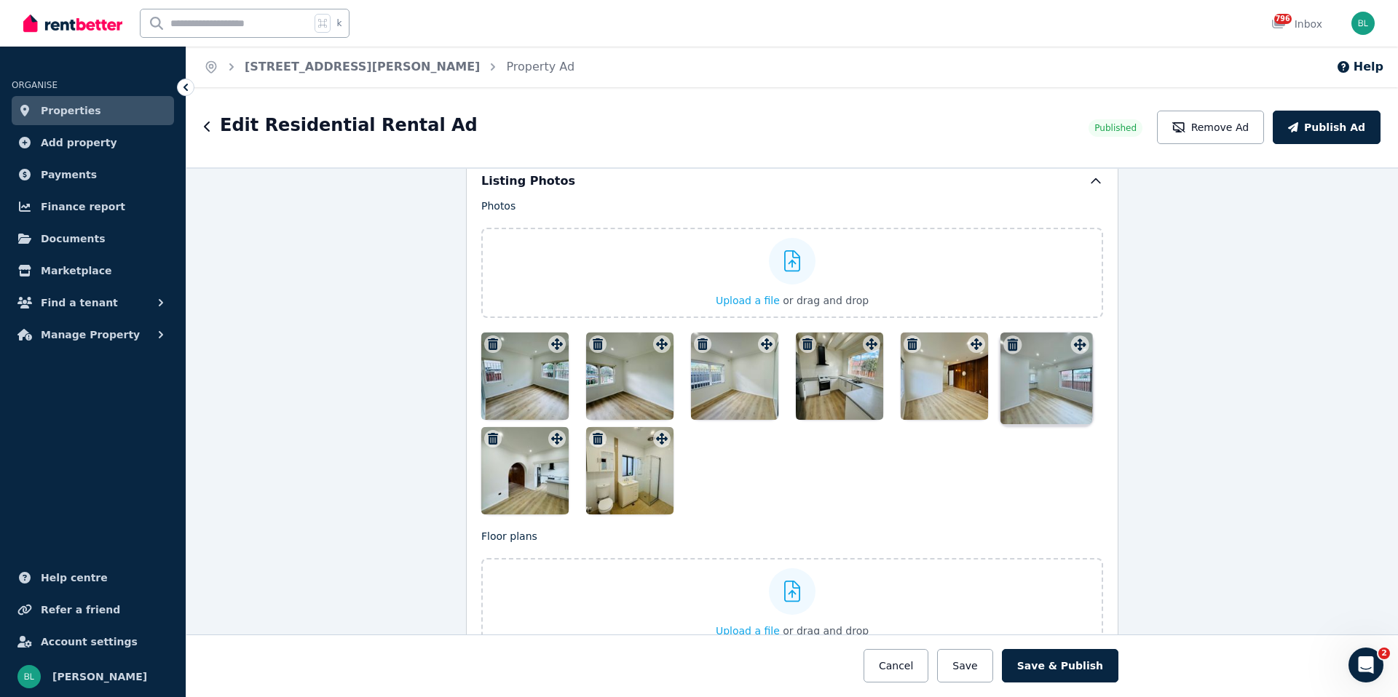
click at [1092, 359] on div "Photos Upload a file or drag and drop Uploaded " 3Murray 8.jpg " Uploaded " 3Mu…" at bounding box center [792, 357] width 622 height 316
click at [1053, 657] on button "Save & Publish" at bounding box center [1060, 665] width 116 height 33
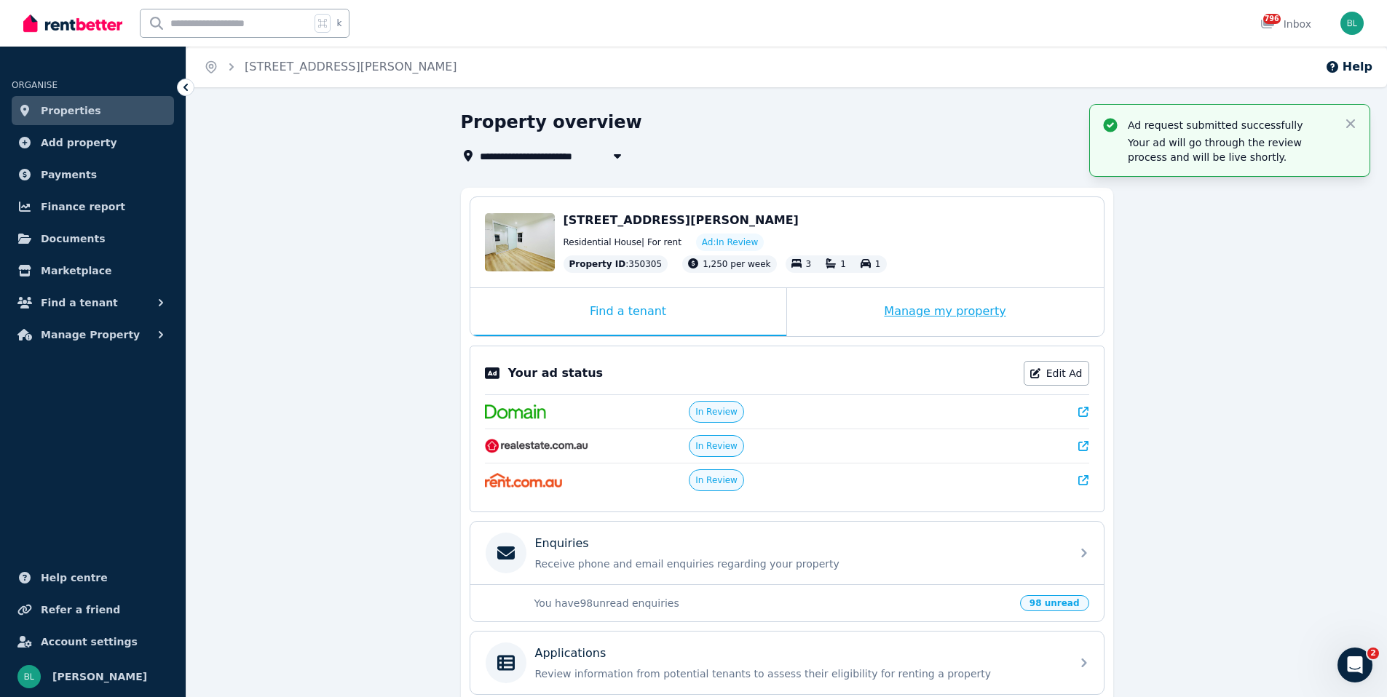
click at [946, 319] on div "Manage my property" at bounding box center [945, 312] width 317 height 48
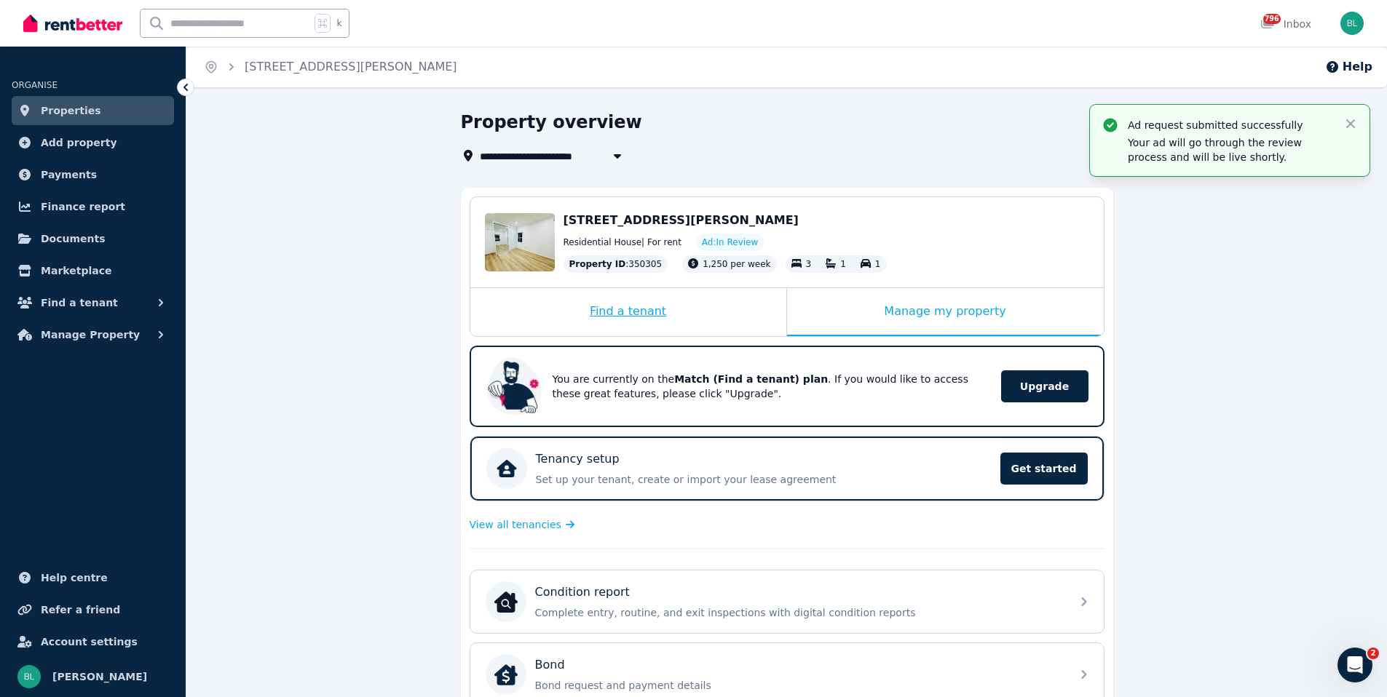
click at [671, 312] on div "Find a tenant" at bounding box center [628, 312] width 316 height 48
